Goal: Task Accomplishment & Management: Manage account settings

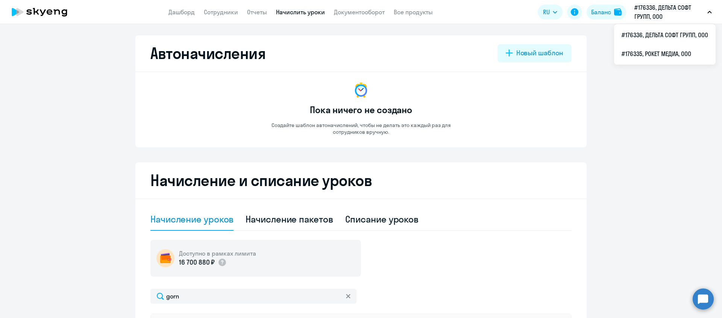
select select "10"
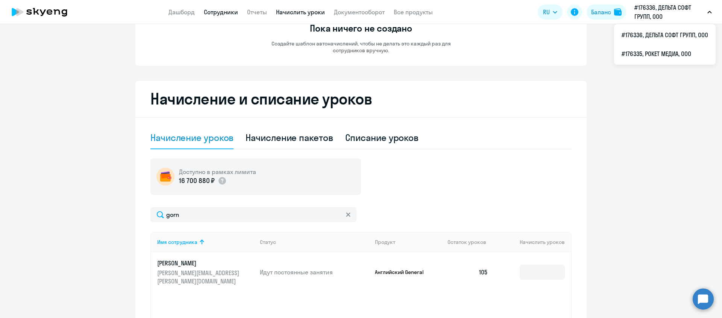
click at [233, 13] on link "Сотрудники" at bounding box center [221, 12] width 34 height 8
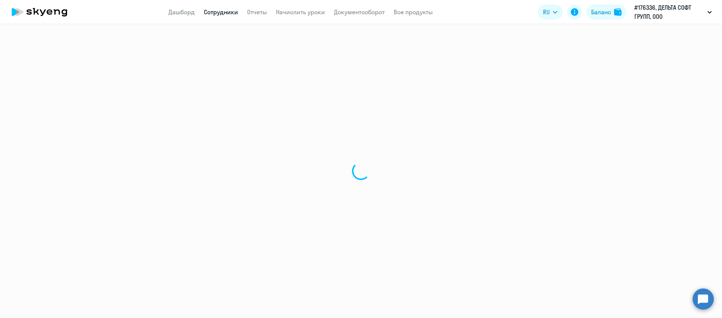
select select "30"
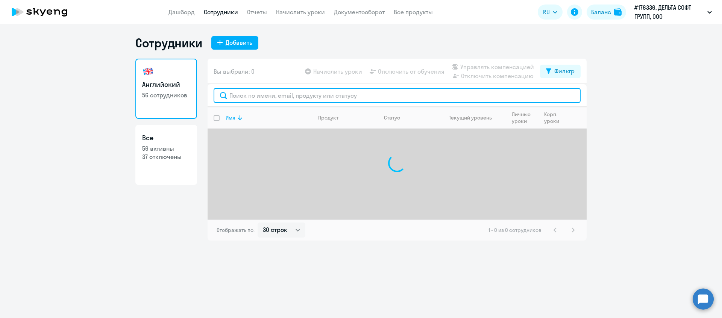
click at [271, 93] on input "text" at bounding box center [397, 95] width 367 height 15
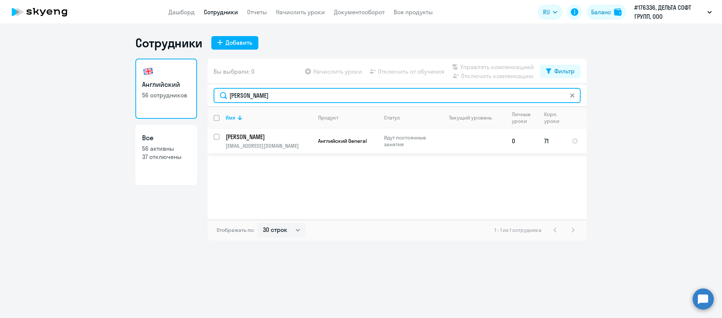
type input "[PERSON_NAME]"
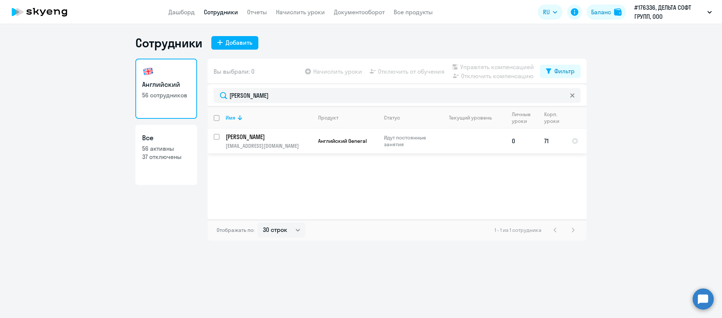
click at [218, 139] on input "select row 39988988" at bounding box center [221, 141] width 15 height 15
checkbox input "true"
click at [421, 69] on span "Отключить от обучения" at bounding box center [411, 71] width 67 height 9
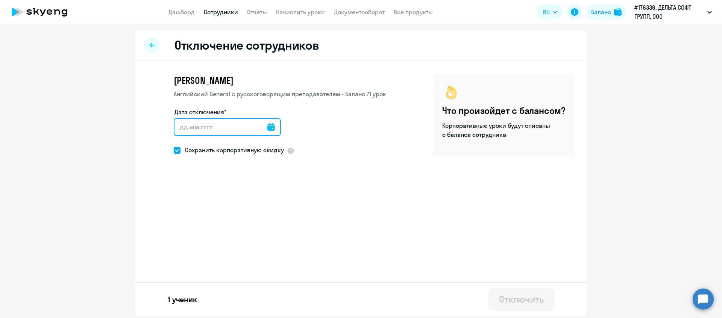
click at [217, 130] on input "Дата отключения*" at bounding box center [227, 127] width 107 height 18
click at [267, 129] on icon at bounding box center [271, 127] width 8 height 8
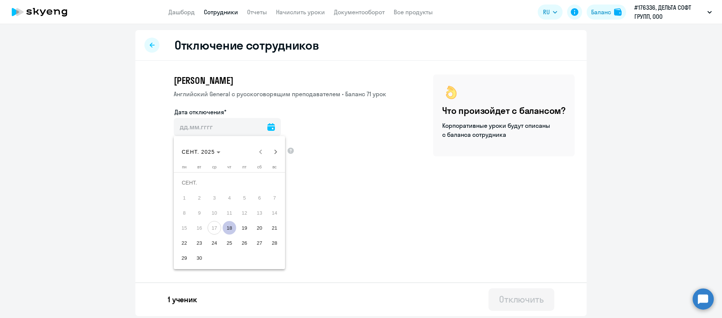
click at [187, 256] on span "29" at bounding box center [184, 258] width 14 height 14
type input "[DATE]"
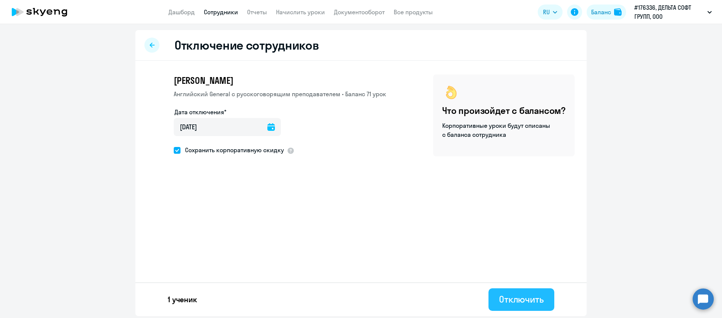
click at [523, 295] on div "Отключить" at bounding box center [521, 299] width 45 height 12
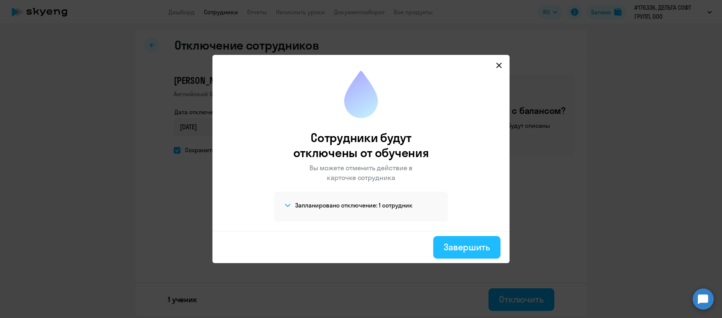
click at [492, 250] on button "Завершить" at bounding box center [466, 247] width 67 height 23
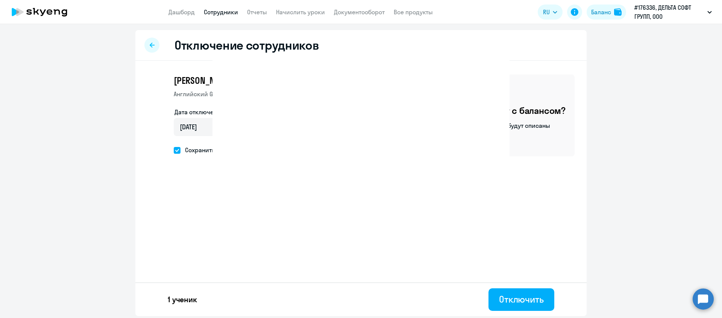
select select "30"
